Goal: Leave review/rating: Leave review/rating

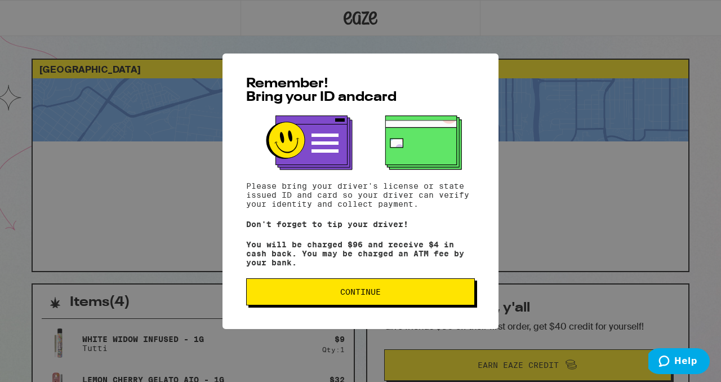
click at [360, 296] on span "Continue" at bounding box center [360, 292] width 41 height 8
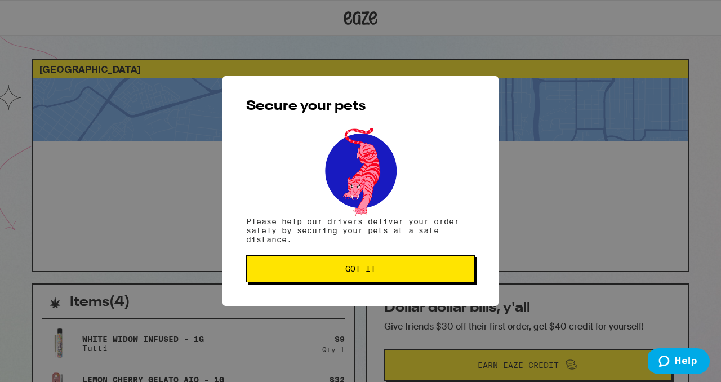
click at [370, 264] on button "Got it" at bounding box center [360, 268] width 229 height 27
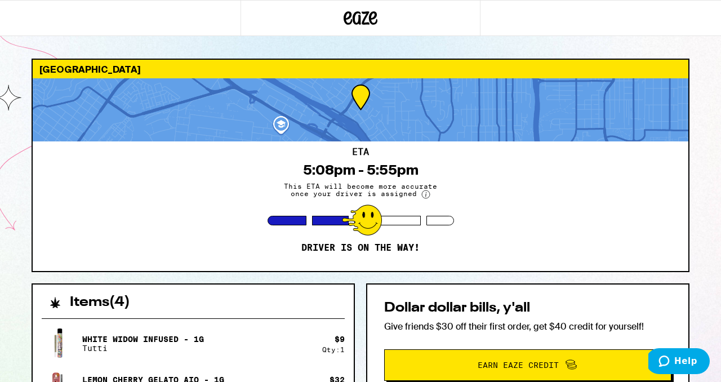
click at [694, 60] on div "1677 Winder St San Diego 92103 ETA 5:08pm - 5:55pm This ETA will become more ac…" at bounding box center [361, 380] width 676 height 643
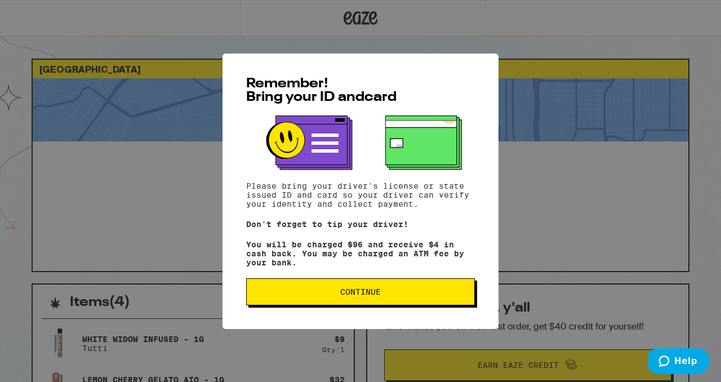
click at [316, 296] on span "Continue" at bounding box center [360, 292] width 209 height 8
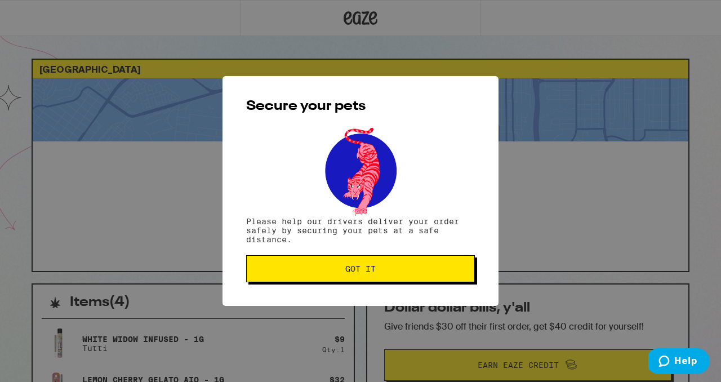
click at [365, 272] on span "Got it" at bounding box center [360, 269] width 30 height 8
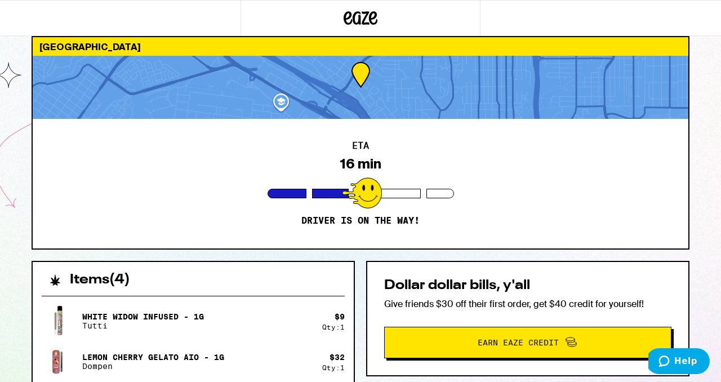
scroll to position [28, 0]
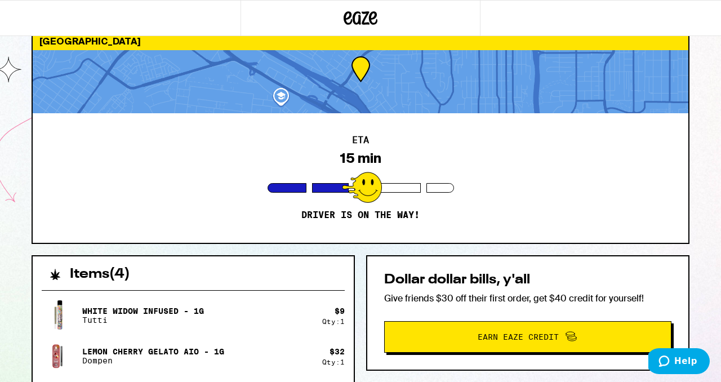
click at [703, 90] on div "1677 Winder St San Diego 92103 ETA 15 min Driver is on the way! Items ( 4 ) Whi…" at bounding box center [360, 323] width 721 height 702
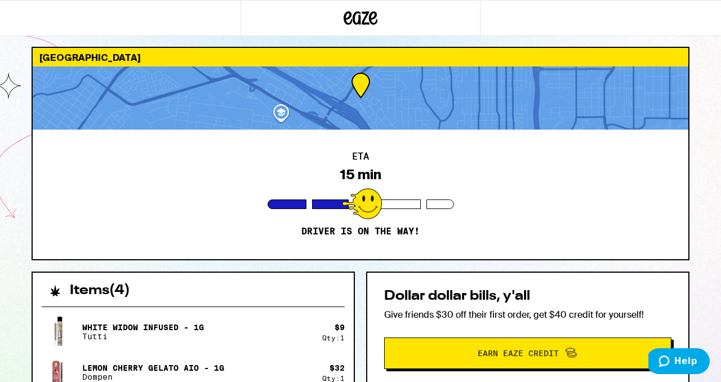
scroll to position [2, 0]
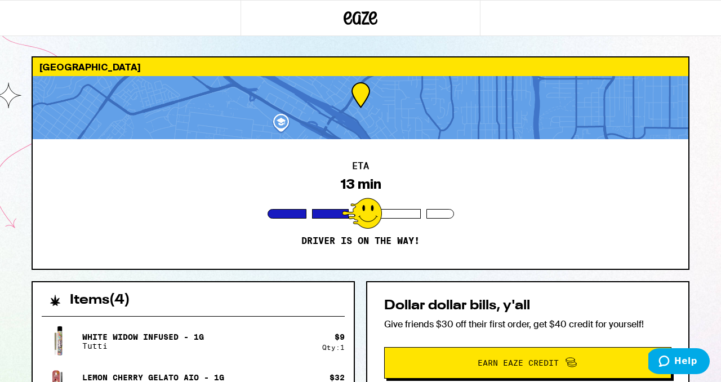
click at [698, 71] on div "1677 Winder St San Diego 92103 ETA 13 min Driver is on the way! Items ( 4 ) Whi…" at bounding box center [360, 349] width 721 height 702
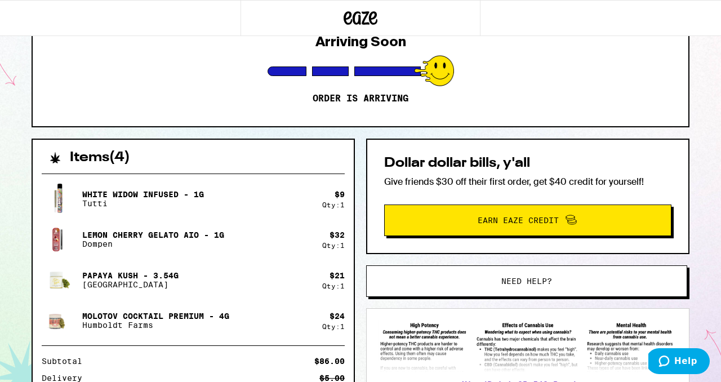
scroll to position [130, 0]
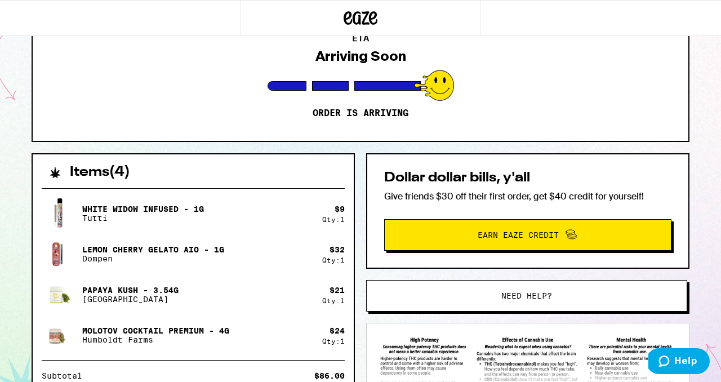
click at [9, 64] on div "1677 Winder St San Diego 92103 ETA Arriving Soon Order is arriving Items ( 4 ) …" at bounding box center [360, 221] width 721 height 702
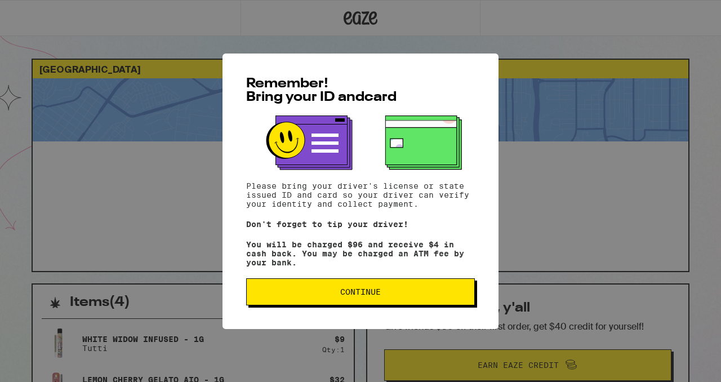
click at [466, 305] on button "Continue" at bounding box center [360, 291] width 229 height 27
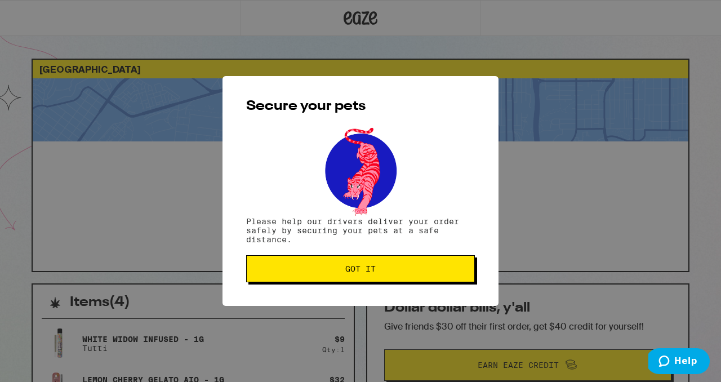
scroll to position [130, 0]
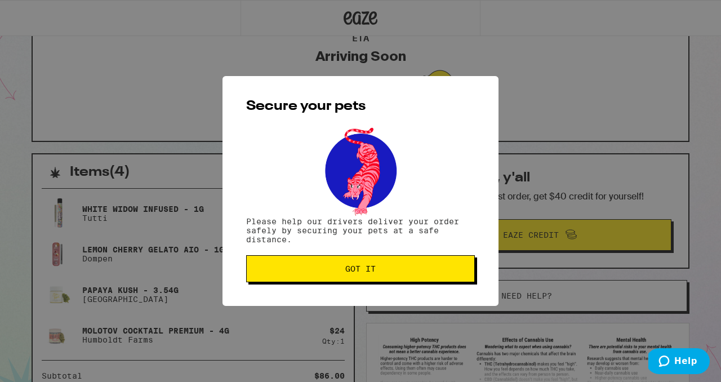
click at [405, 268] on span "Got it" at bounding box center [360, 269] width 209 height 8
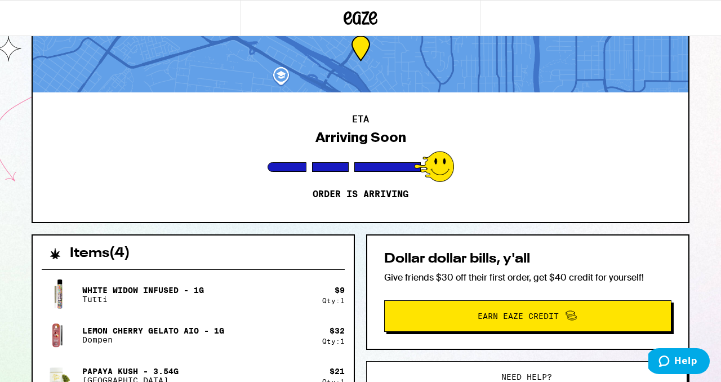
scroll to position [47, 0]
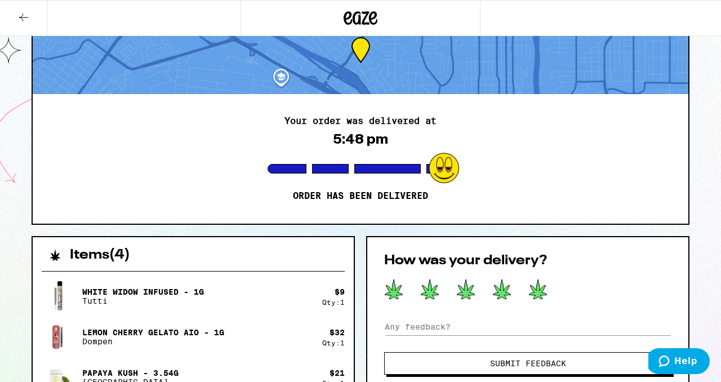
click at [531, 288] on icon at bounding box center [538, 289] width 18 height 20
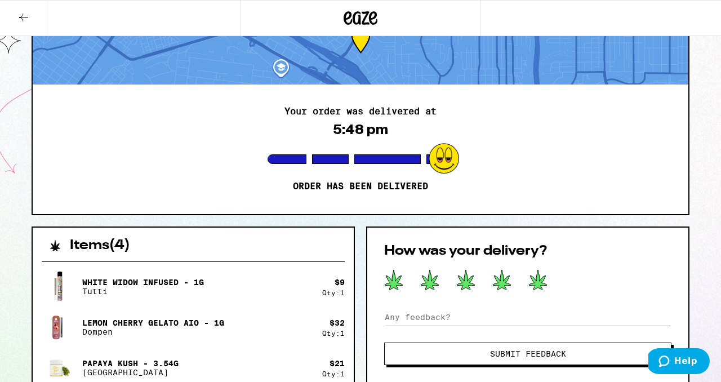
scroll to position [57, 0]
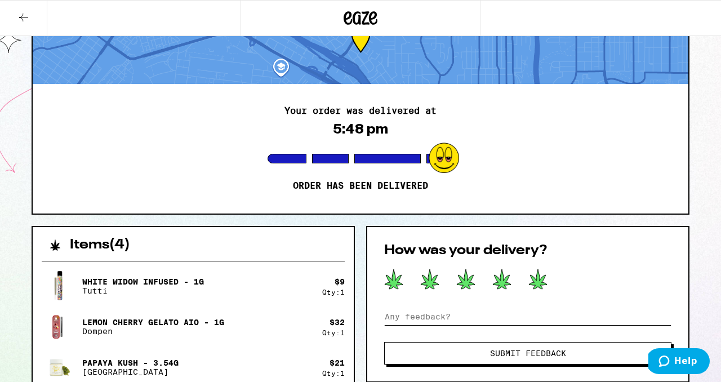
click at [505, 308] on input at bounding box center [527, 316] width 287 height 17
click at [484, 358] on button "Submit Feedback" at bounding box center [527, 353] width 287 height 23
